Goal: Information Seeking & Learning: Understand process/instructions

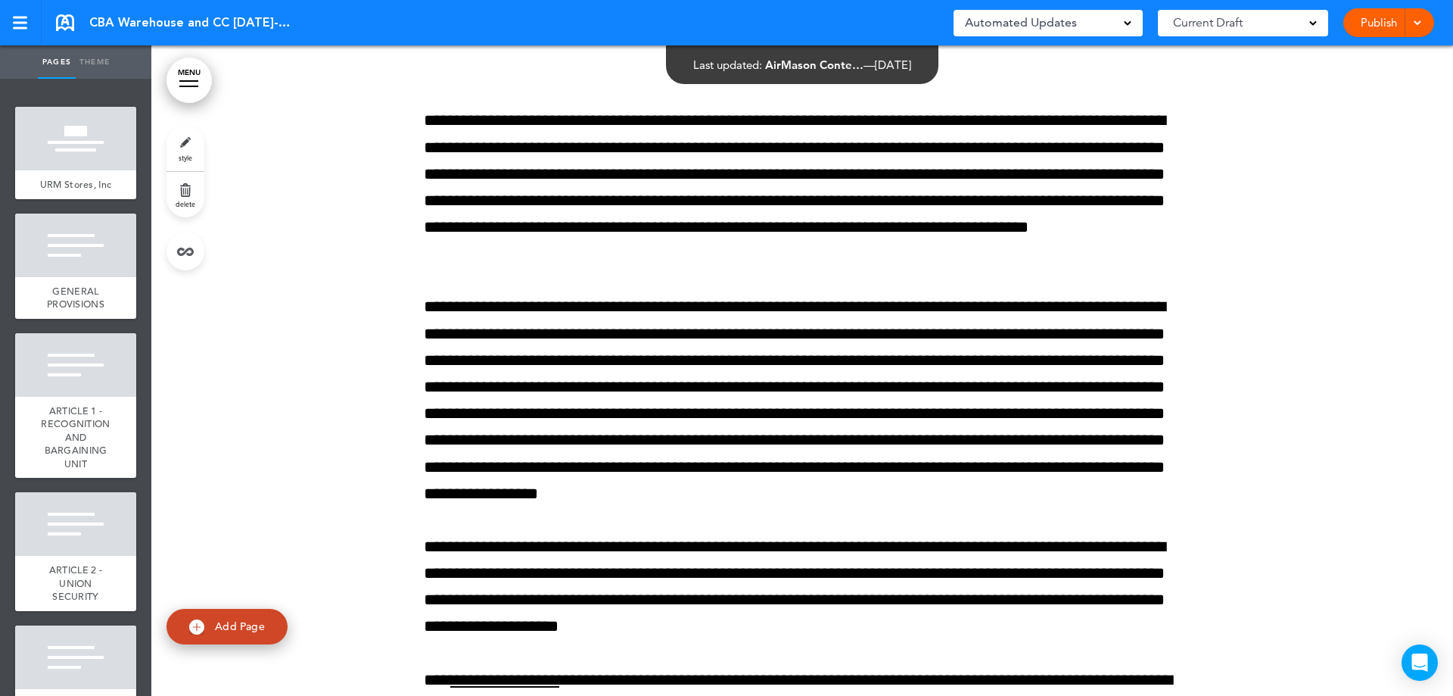
scroll to position [15818, 0]
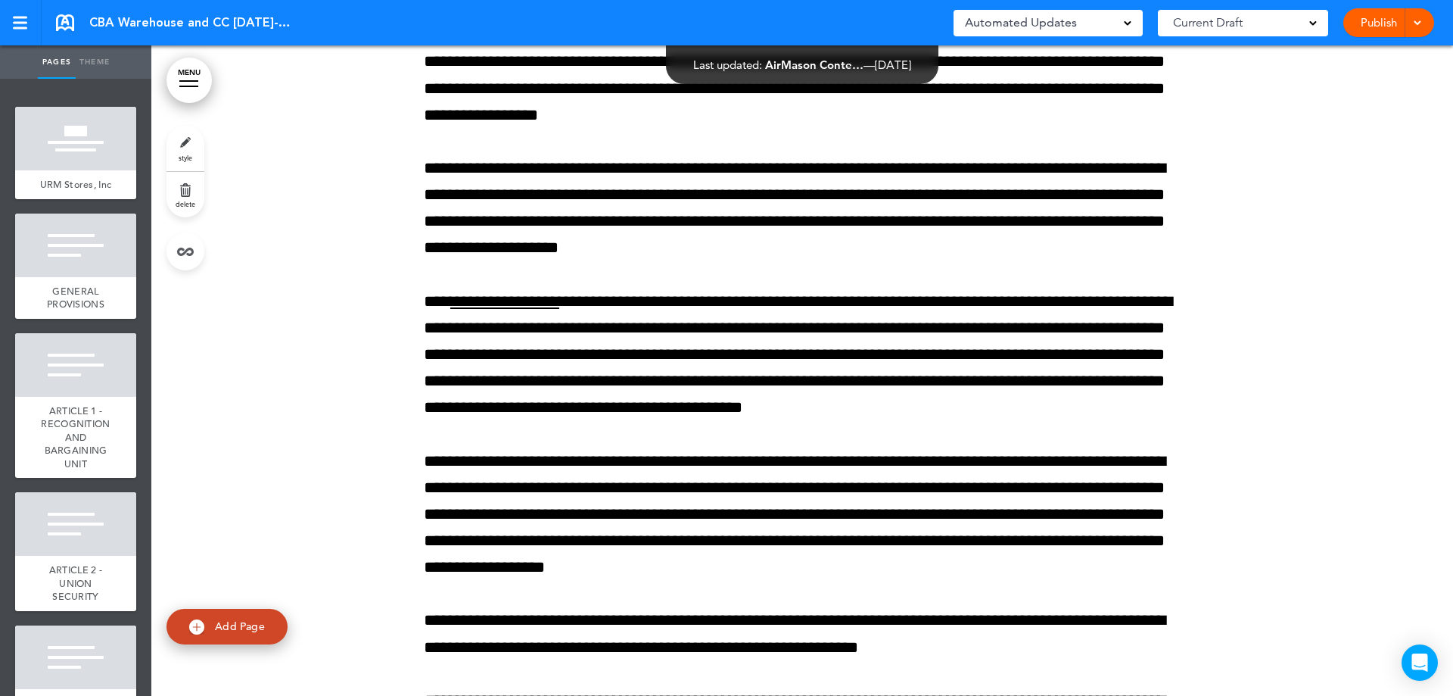
click at [195, 82] on link "MENU" at bounding box center [189, 80] width 45 height 45
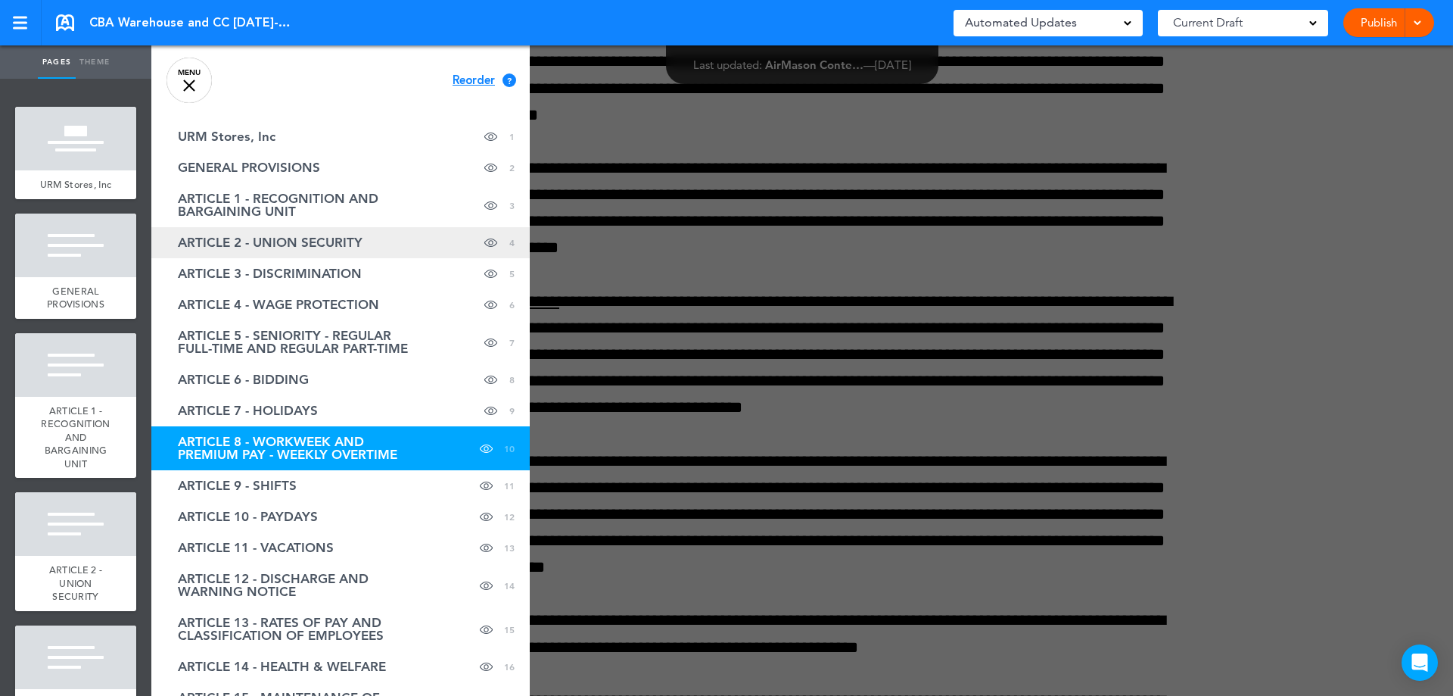
click at [368, 243] on link "ARTICLE 2 - UNION SECURITY Hide page in table of contents 4" at bounding box center [340, 242] width 378 height 31
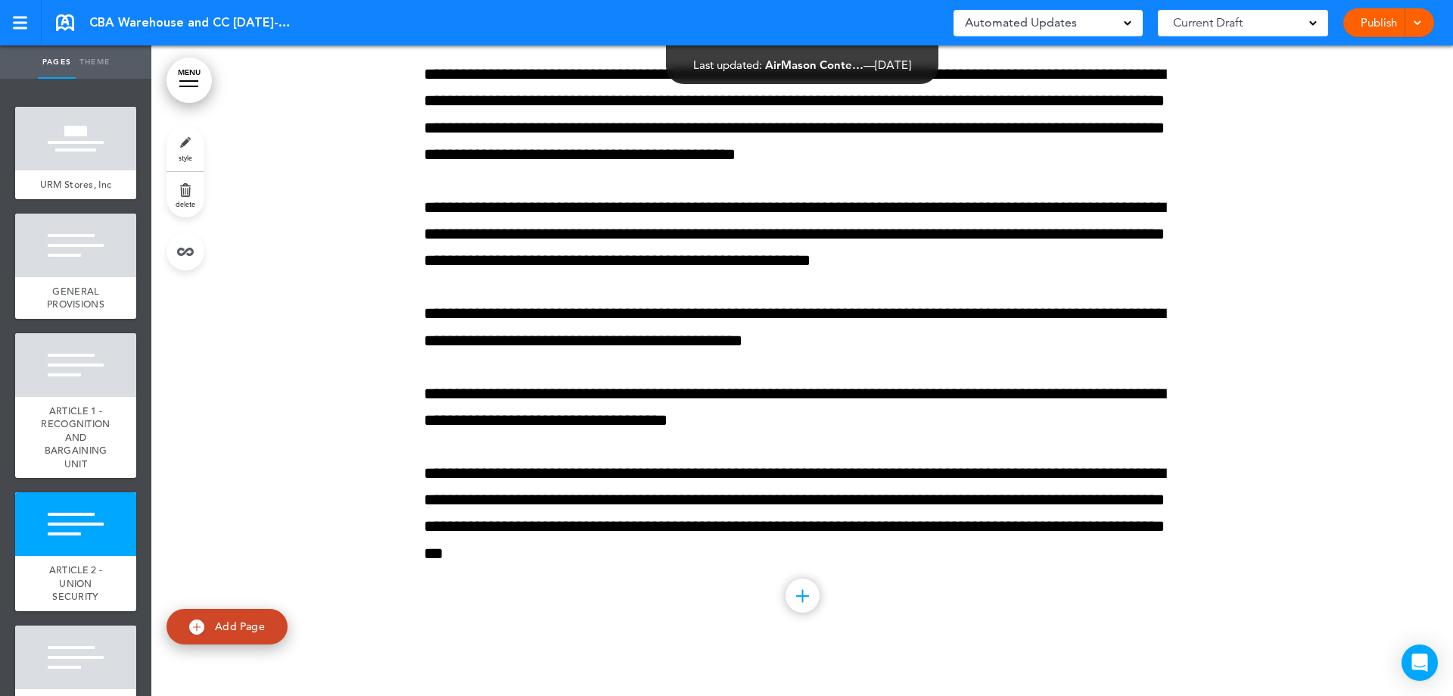
scroll to position [2372, 0]
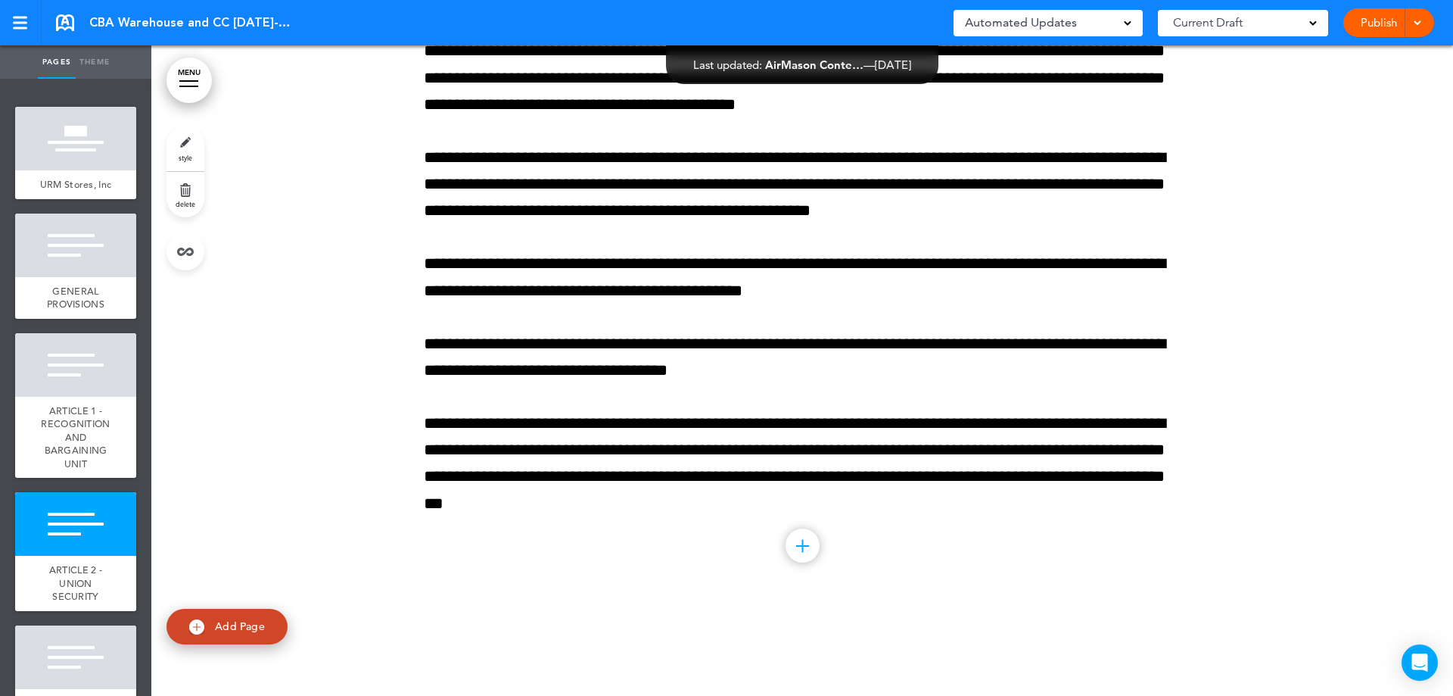
click at [171, 78] on link "MENU" at bounding box center [189, 80] width 45 height 45
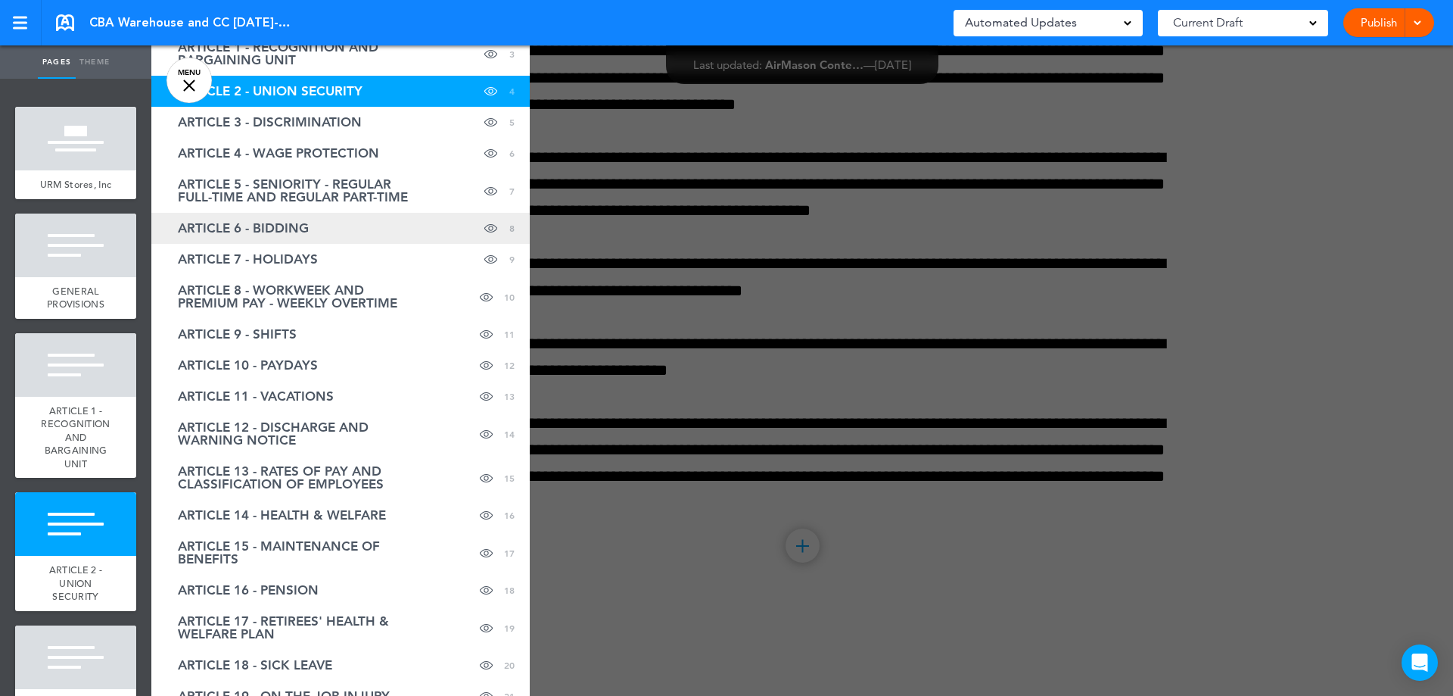
scroll to position [227, 0]
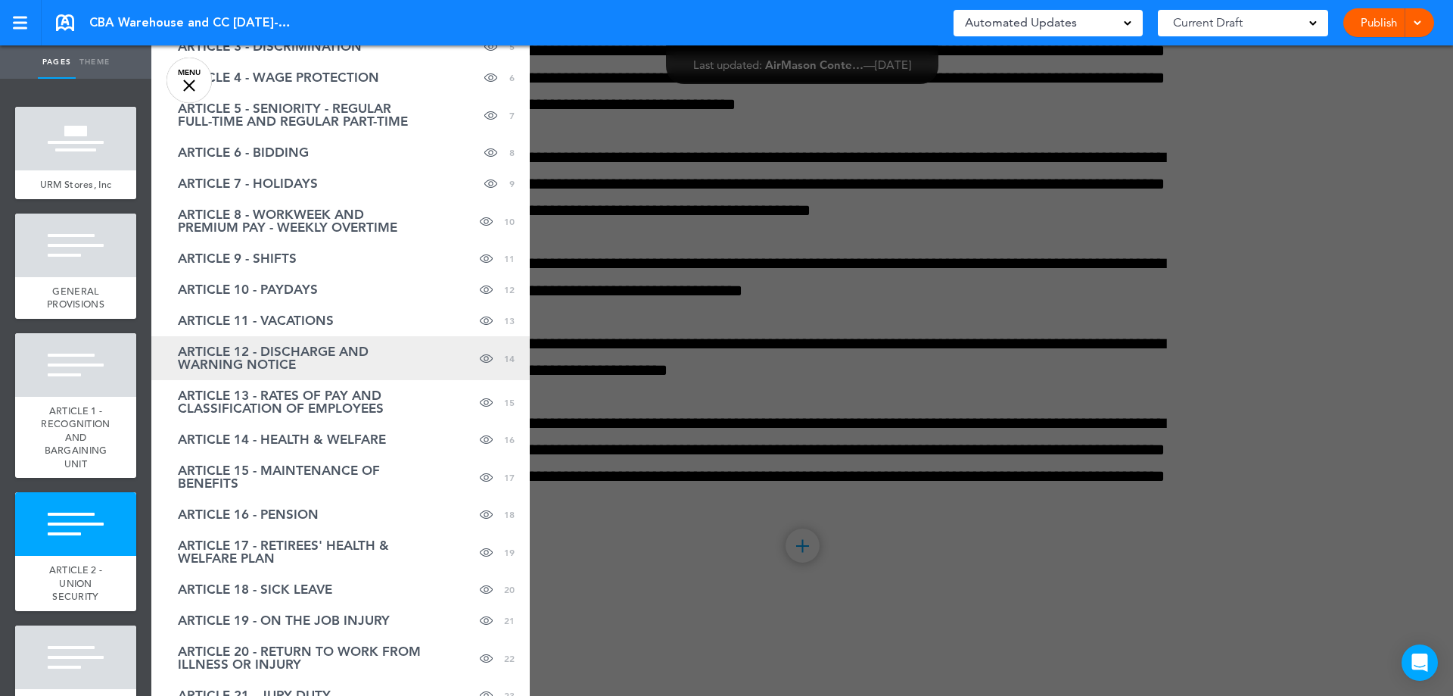
click at [331, 360] on span "ARTICLE 12 - DISCHARGE AND WARNING NOTICE" at bounding box center [303, 358] width 250 height 26
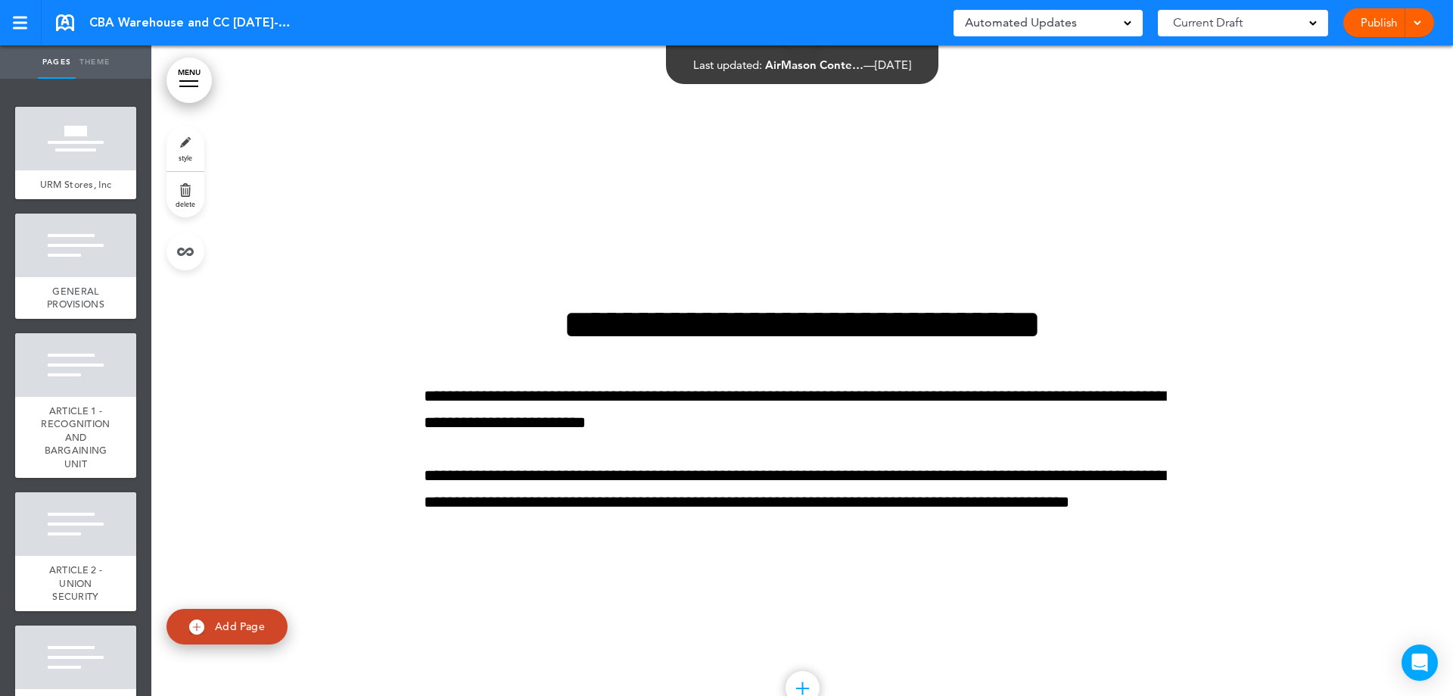
scroll to position [28264, 0]
